Goal: Task Accomplishment & Management: Use online tool/utility

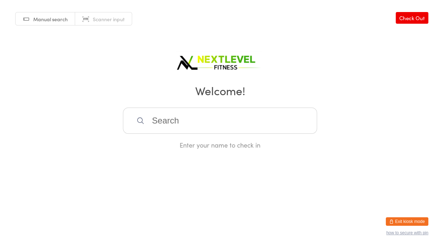
click at [211, 134] on input "search" at bounding box center [220, 121] width 194 height 26
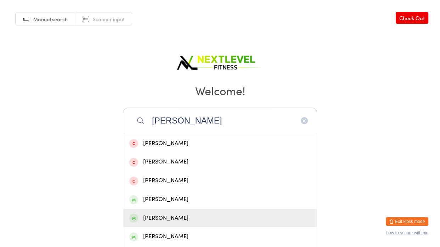
type input "[PERSON_NAME]"
click at [156, 215] on div "[PERSON_NAME]" at bounding box center [220, 219] width 182 height 10
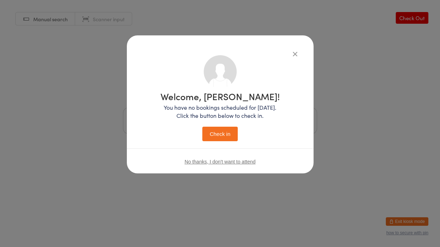
click at [224, 134] on button "Check in" at bounding box center [219, 134] width 35 height 15
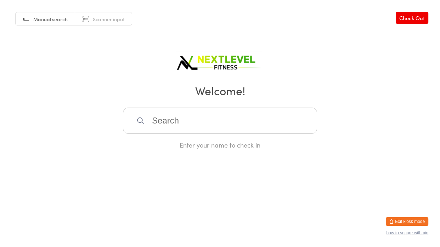
click at [205, 129] on input "search" at bounding box center [220, 121] width 194 height 26
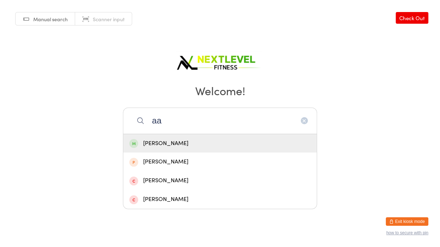
type input "aa"
click at [172, 141] on div "[PERSON_NAME]" at bounding box center [220, 144] width 182 height 10
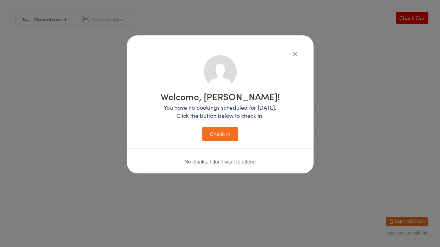
click at [217, 139] on button "Check in" at bounding box center [219, 134] width 35 height 15
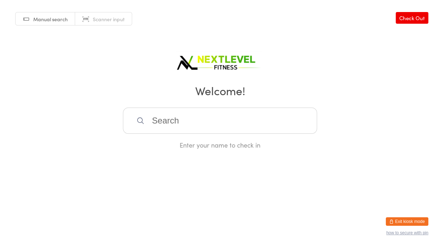
click at [194, 128] on input "search" at bounding box center [220, 121] width 194 height 26
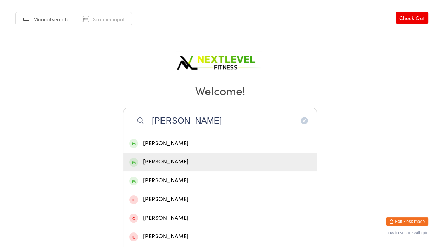
type input "[PERSON_NAME]"
click at [173, 161] on div "[PERSON_NAME]" at bounding box center [220, 162] width 182 height 10
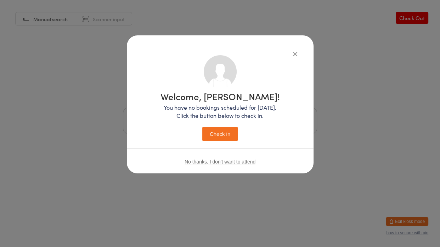
click at [232, 139] on button "Check in" at bounding box center [219, 134] width 35 height 15
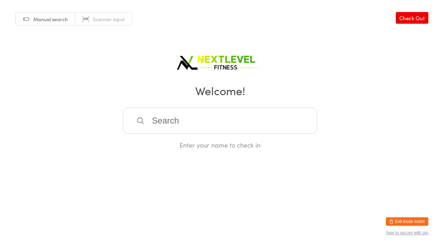
click at [194, 124] on input "search" at bounding box center [220, 121] width 194 height 26
type input "szteve c"
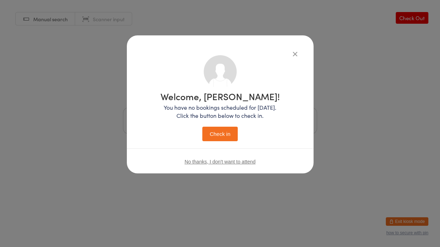
click at [202, 127] on button "Check in" at bounding box center [219, 134] width 35 height 15
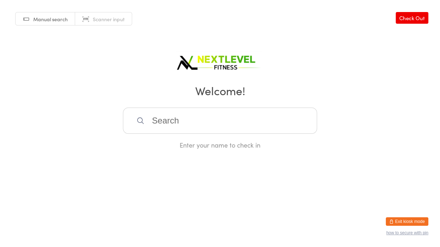
click at [198, 123] on input "search" at bounding box center [220, 121] width 194 height 26
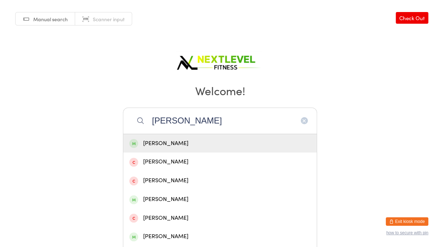
type input "[PERSON_NAME]"
click at [192, 142] on div "[PERSON_NAME]" at bounding box center [220, 144] width 182 height 10
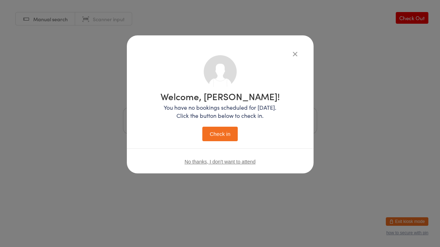
click at [208, 135] on button "Check in" at bounding box center [219, 134] width 35 height 15
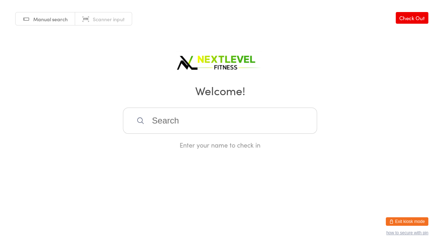
click at [247, 112] on input "search" at bounding box center [220, 121] width 194 height 26
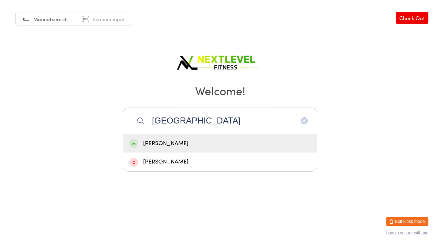
type input "[GEOGRAPHIC_DATA]"
click at [195, 144] on div "[PERSON_NAME]" at bounding box center [220, 144] width 182 height 10
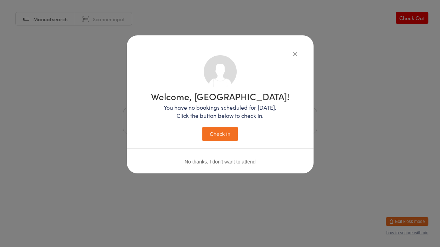
click at [212, 139] on button "Check in" at bounding box center [219, 134] width 35 height 15
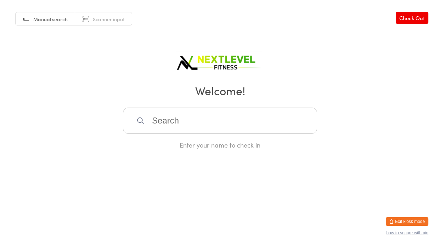
click at [205, 132] on input "search" at bounding box center [220, 121] width 194 height 26
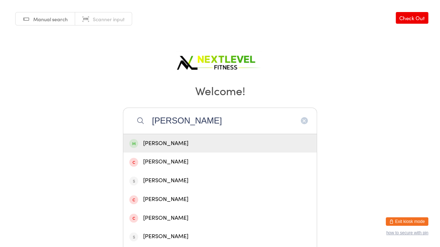
type input "[PERSON_NAME]"
click at [167, 142] on div "[PERSON_NAME]" at bounding box center [220, 144] width 182 height 10
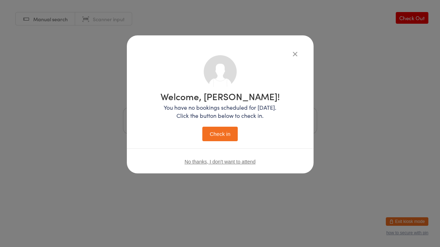
click at [215, 139] on button "Check in" at bounding box center [219, 134] width 35 height 15
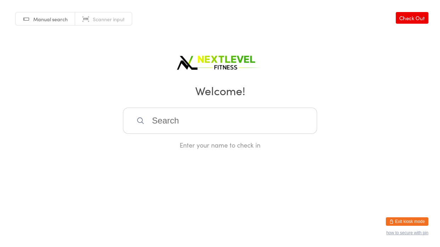
click at [201, 117] on input "search" at bounding box center [220, 121] width 194 height 26
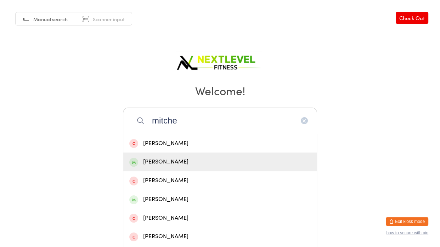
type input "mitche"
click at [164, 166] on div "[PERSON_NAME]" at bounding box center [220, 162] width 182 height 10
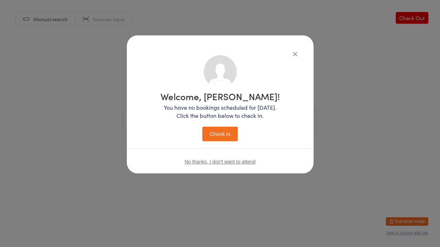
click at [219, 137] on button "Check in" at bounding box center [219, 134] width 35 height 15
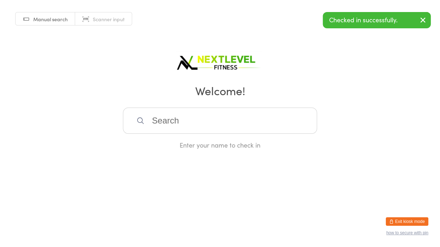
click at [220, 127] on input "search" at bounding box center [220, 121] width 194 height 26
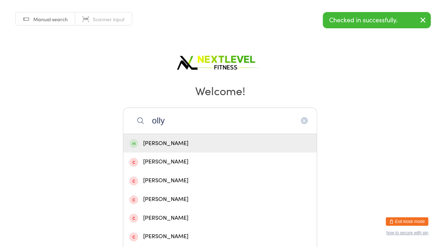
type input "olly"
click at [200, 143] on div "[PERSON_NAME]" at bounding box center [220, 144] width 182 height 10
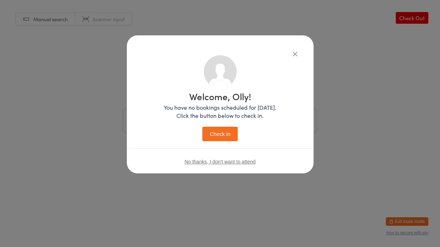
click at [209, 138] on button "Check in" at bounding box center [219, 134] width 35 height 15
